Goal: Navigation & Orientation: Find specific page/section

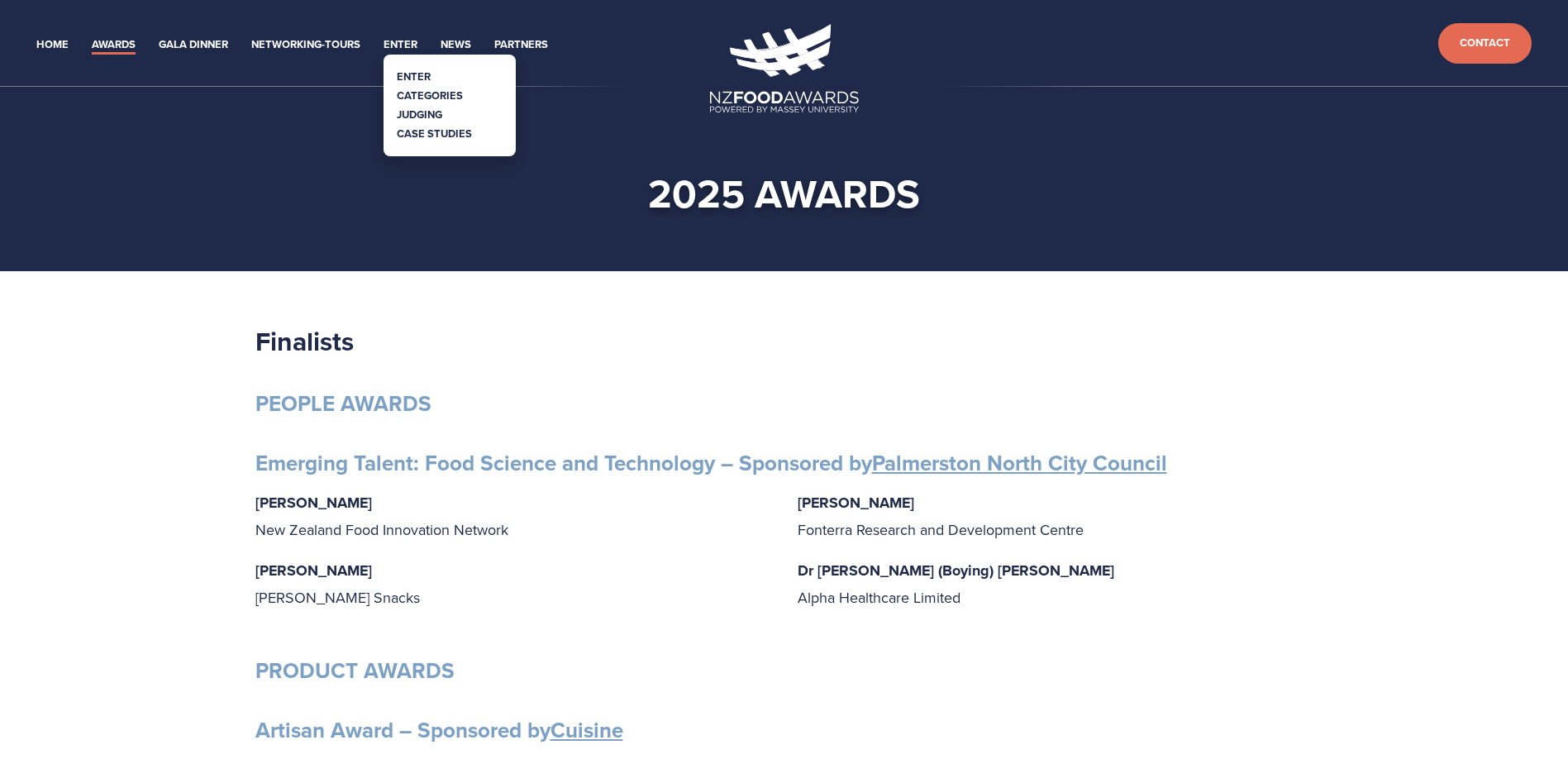
click at [435, 98] on link "Categories" at bounding box center [430, 96] width 66 height 16
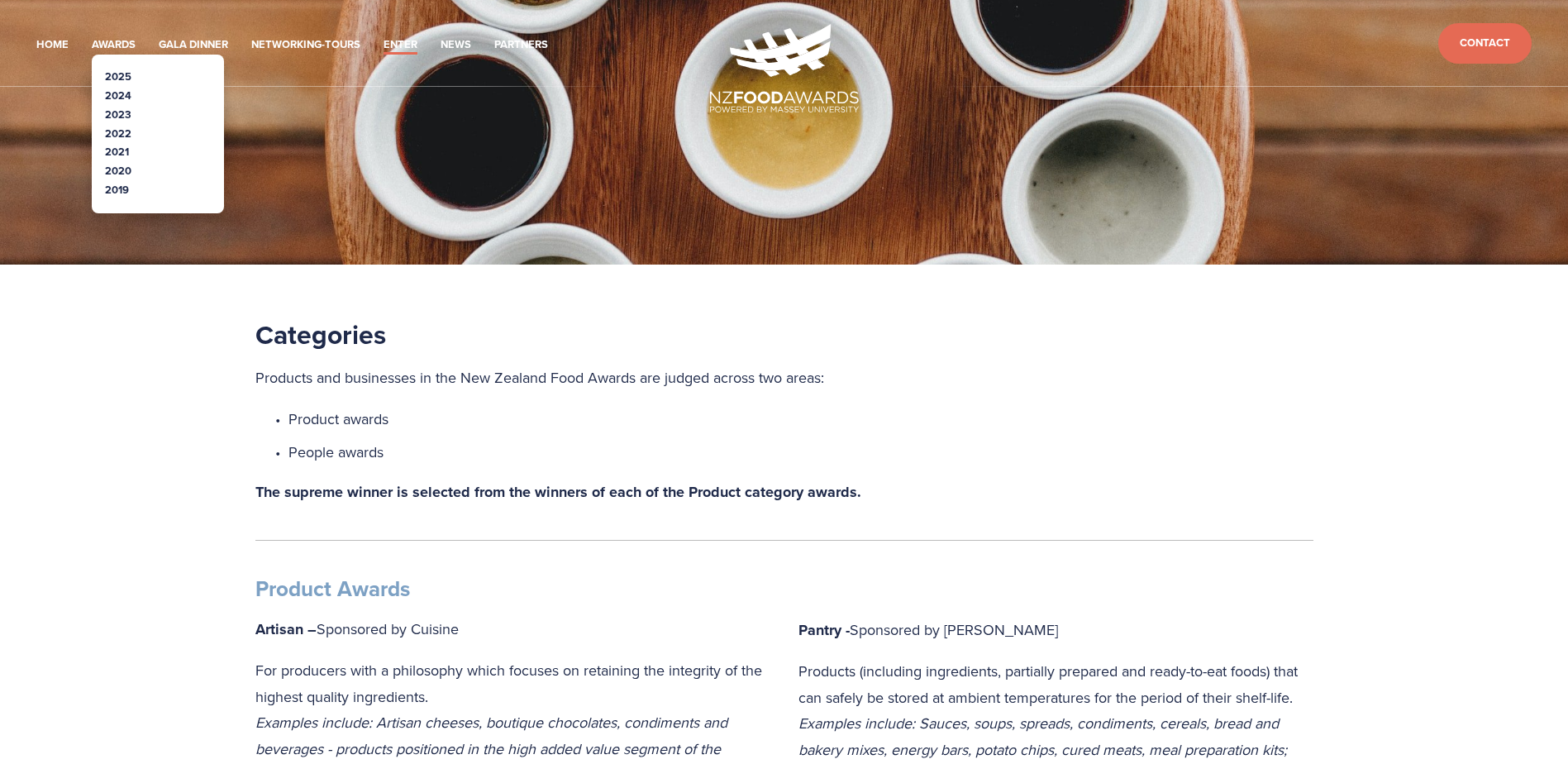
click at [114, 70] on link "2025" at bounding box center [118, 76] width 27 height 16
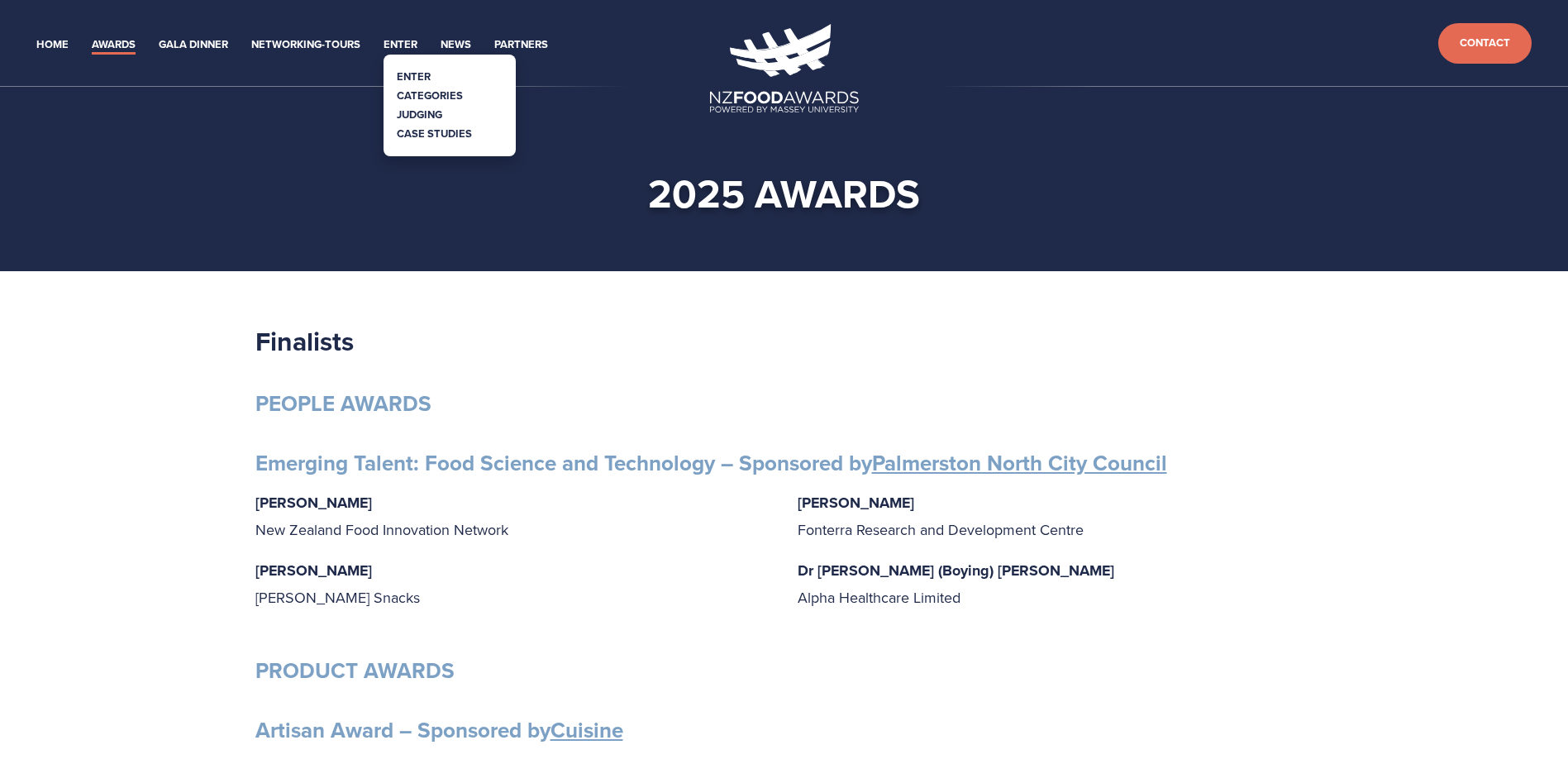
click at [428, 91] on link "Categories" at bounding box center [430, 96] width 66 height 16
